Goal: Task Accomplishment & Management: Use online tool/utility

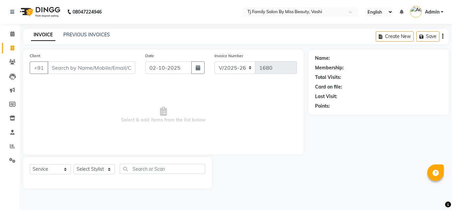
select select "703"
select select "service"
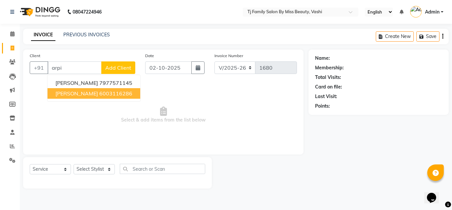
click at [81, 96] on span "[PERSON_NAME]" at bounding box center [76, 93] width 43 height 7
type input "6003116286"
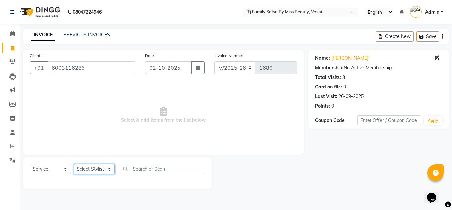
click at [83, 167] on select "Select Stylist deepak maitay [PERSON_NAME] [PERSON_NAME] Ramita [PERSON_NAME] […" at bounding box center [94, 169] width 41 height 10
select select "34957"
click at [74, 164] on select "Select Stylist deepak maitay [PERSON_NAME] [PERSON_NAME] Ramita [PERSON_NAME] […" at bounding box center [94, 169] width 41 height 10
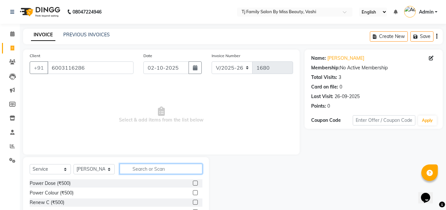
click at [137, 172] on input "text" at bounding box center [161, 169] width 83 height 10
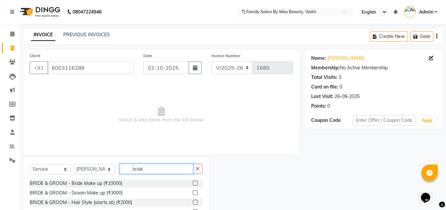
scroll to position [46, 0]
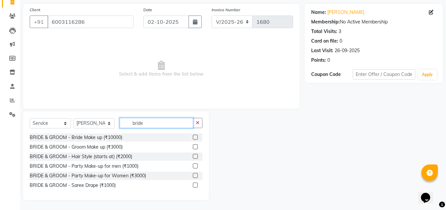
type input "bride"
click at [195, 137] on label at bounding box center [195, 137] width 5 height 5
click at [195, 137] on input "checkbox" at bounding box center [195, 137] width 4 height 4
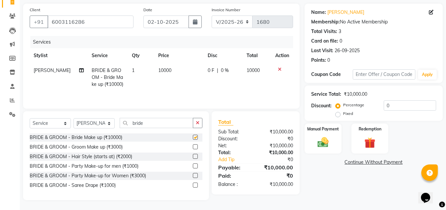
checkbox input "false"
click at [164, 69] on span "10000" at bounding box center [164, 70] width 13 height 6
select select "34957"
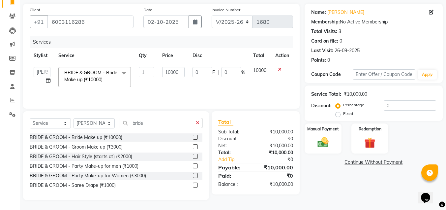
click at [184, 73] on td "10000" at bounding box center [173, 77] width 30 height 28
click at [184, 73] on input "10000" at bounding box center [173, 72] width 22 height 10
type input "1"
type input "4000"
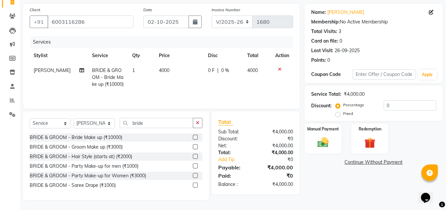
click at [266, 84] on td "4000" at bounding box center [257, 77] width 28 height 29
select select "34957"
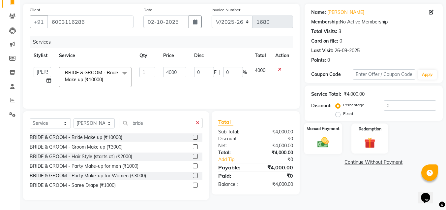
click at [322, 148] on img at bounding box center [323, 142] width 18 height 13
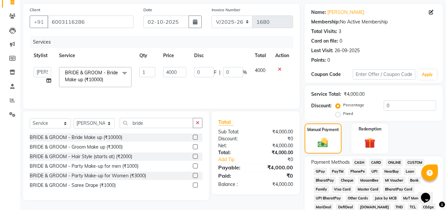
scroll to position [112, 0]
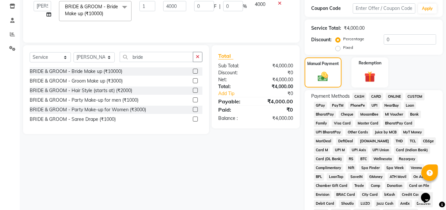
click at [321, 105] on span "GPay" at bounding box center [321, 106] width 14 height 8
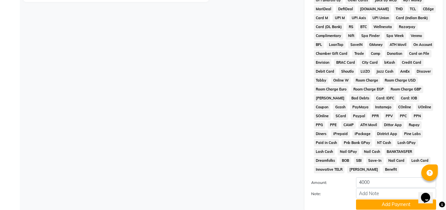
scroll to position [295, 0]
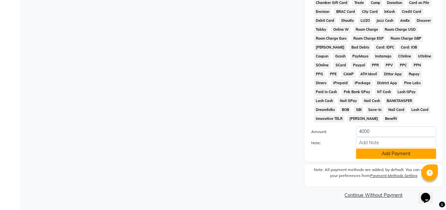
click at [391, 155] on button "Add Payment" at bounding box center [396, 153] width 80 height 10
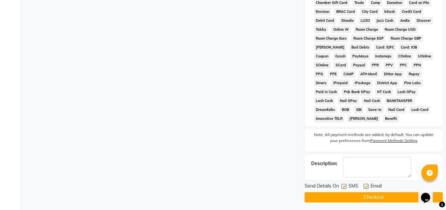
scroll to position [297, 0]
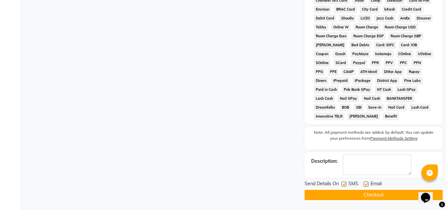
click at [388, 192] on button "Checkout" at bounding box center [374, 195] width 138 height 10
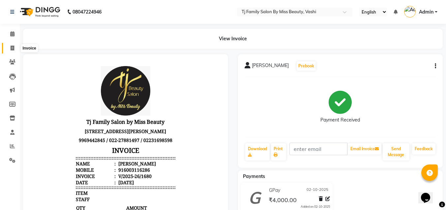
click at [16, 48] on span at bounding box center [13, 49] width 12 height 8
select select "703"
select select "service"
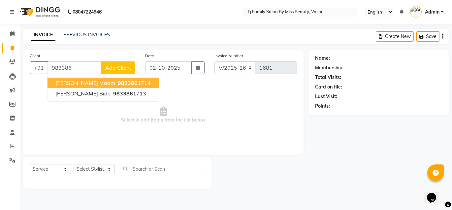
click at [118, 82] on span "983386" at bounding box center [128, 83] width 20 height 7
type input "9833861714"
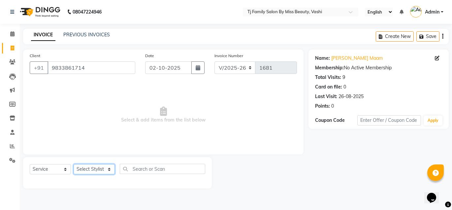
click at [93, 170] on select "Select Stylist deepak maitay [PERSON_NAME] [PERSON_NAME] Ramita [PERSON_NAME] […" at bounding box center [94, 169] width 41 height 10
click at [74, 164] on select "Select Stylist deepak maitay [PERSON_NAME] [PERSON_NAME] Ramita [PERSON_NAME] […" at bounding box center [94, 169] width 41 height 10
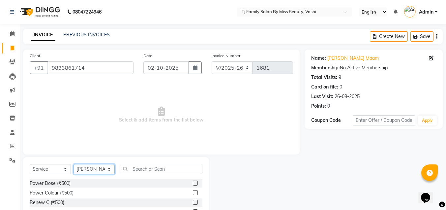
click at [89, 171] on select "Select Stylist deepak maitay [PERSON_NAME] [PERSON_NAME] Ramita [PERSON_NAME] […" at bounding box center [94, 169] width 41 height 10
select select "31842"
click at [74, 164] on select "Select Stylist deepak maitay [PERSON_NAME] [PERSON_NAME] Ramita [PERSON_NAME] […" at bounding box center [94, 169] width 41 height 10
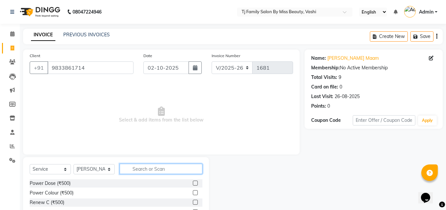
click at [158, 170] on input "text" at bounding box center [161, 169] width 83 height 10
type input "w"
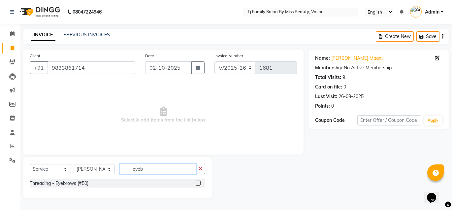
type input "eyeb"
click at [197, 183] on label at bounding box center [198, 182] width 5 height 5
click at [197, 183] on input "checkbox" at bounding box center [198, 183] width 4 height 4
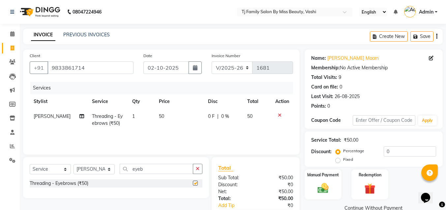
checkbox input "false"
click at [316, 186] on img at bounding box center [323, 187] width 18 height 13
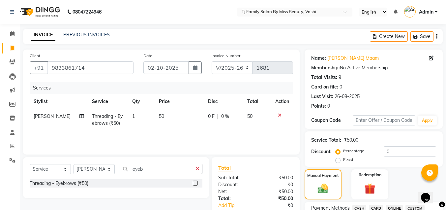
scroll to position [99, 0]
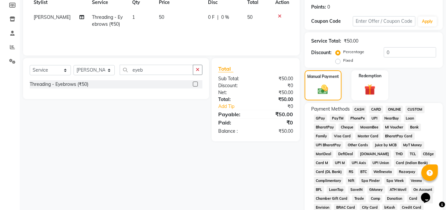
click at [361, 111] on span "CASH" at bounding box center [360, 110] width 14 height 8
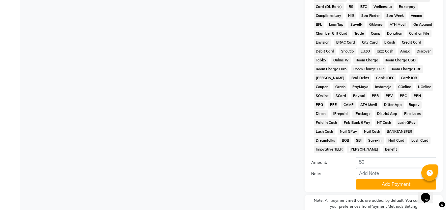
scroll to position [295, 0]
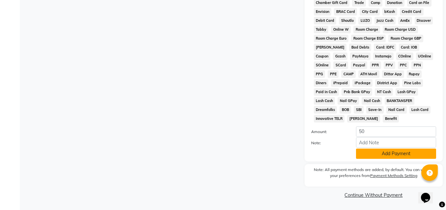
click at [385, 152] on button "Add Payment" at bounding box center [396, 153] width 80 height 10
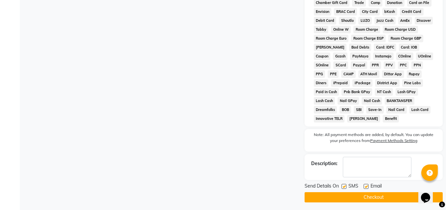
click at [366, 198] on button "Checkout" at bounding box center [374, 197] width 138 height 10
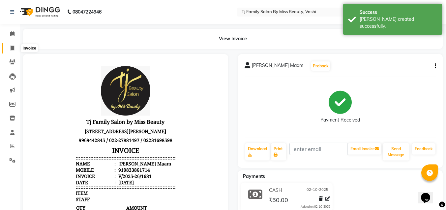
click at [13, 49] on icon at bounding box center [13, 48] width 4 height 5
select select "service"
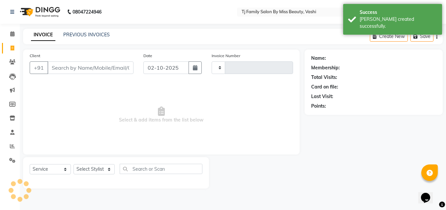
type input "1682"
select select "703"
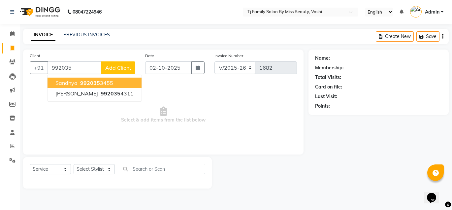
click at [72, 81] on span "sandhya" at bounding box center [66, 83] width 22 height 7
type input "9920353455"
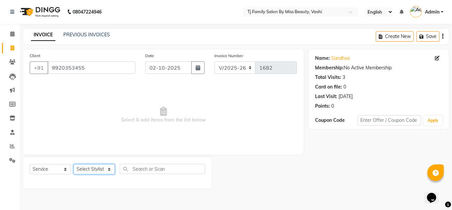
click at [84, 171] on select "Select Stylist deepak maitay [PERSON_NAME] [PERSON_NAME] Ramita [PERSON_NAME] […" at bounding box center [94, 169] width 41 height 10
select select "10804"
click at [74, 164] on select "Select Stylist deepak maitay [PERSON_NAME] [PERSON_NAME] Ramita [PERSON_NAME] […" at bounding box center [94, 169] width 41 height 10
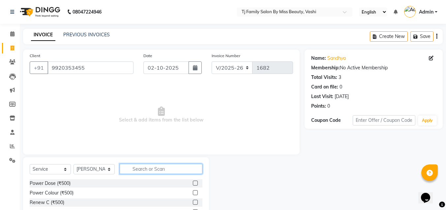
click at [141, 171] on input "text" at bounding box center [161, 169] width 83 height 10
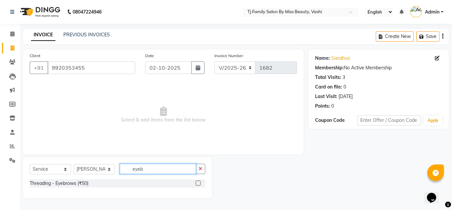
type input "eyeb"
click at [198, 181] on label at bounding box center [198, 182] width 5 height 5
click at [198, 181] on input "checkbox" at bounding box center [198, 183] width 4 height 4
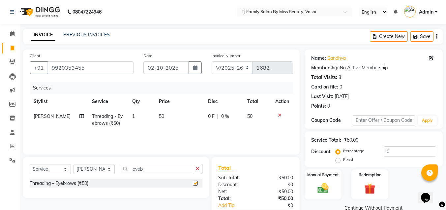
checkbox input "false"
click at [159, 111] on td "50" at bounding box center [179, 120] width 49 height 22
select select "10804"
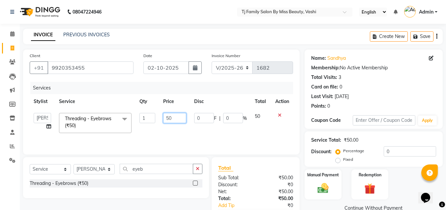
click at [179, 119] on input "50" at bounding box center [174, 118] width 23 height 10
type input "5"
type input "1"
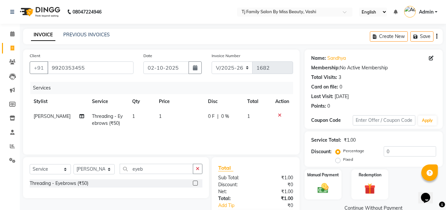
click at [160, 116] on td "1" at bounding box center [179, 120] width 49 height 22
select select "10804"
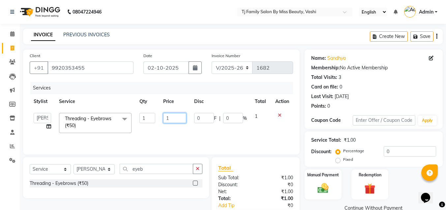
click at [172, 117] on input "1" at bounding box center [174, 118] width 23 height 10
type input "5"
type input "100"
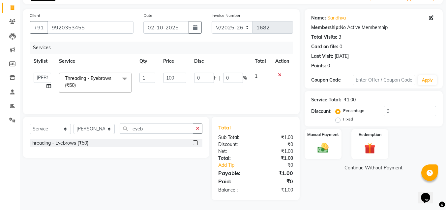
click at [324, 174] on div "Name: [PERSON_NAME] Membership: No Active Membership Total Visits: 3 Card on fi…" at bounding box center [376, 104] width 143 height 191
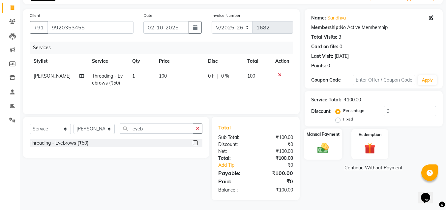
click at [330, 149] on img at bounding box center [323, 147] width 18 height 13
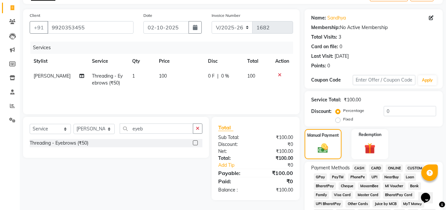
click at [361, 167] on span "CASH" at bounding box center [360, 168] width 14 height 8
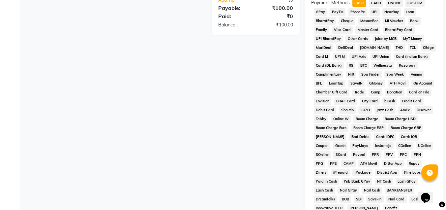
scroll to position [295, 0]
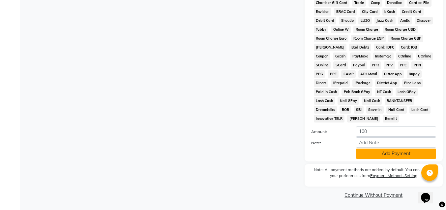
click at [397, 156] on button "Add Payment" at bounding box center [396, 153] width 80 height 10
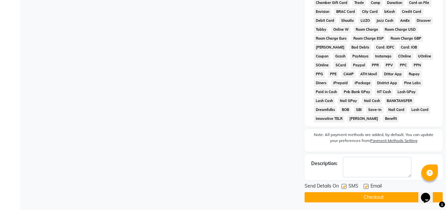
click at [374, 200] on button "Checkout" at bounding box center [374, 197] width 138 height 10
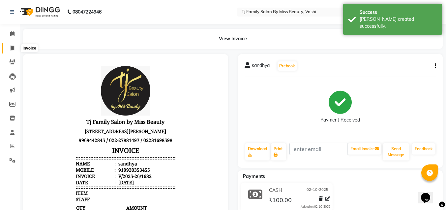
click at [14, 47] on icon at bounding box center [13, 48] width 4 height 5
select select "service"
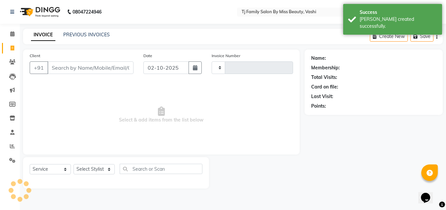
type input "1683"
select select "703"
